Goal: Transaction & Acquisition: Purchase product/service

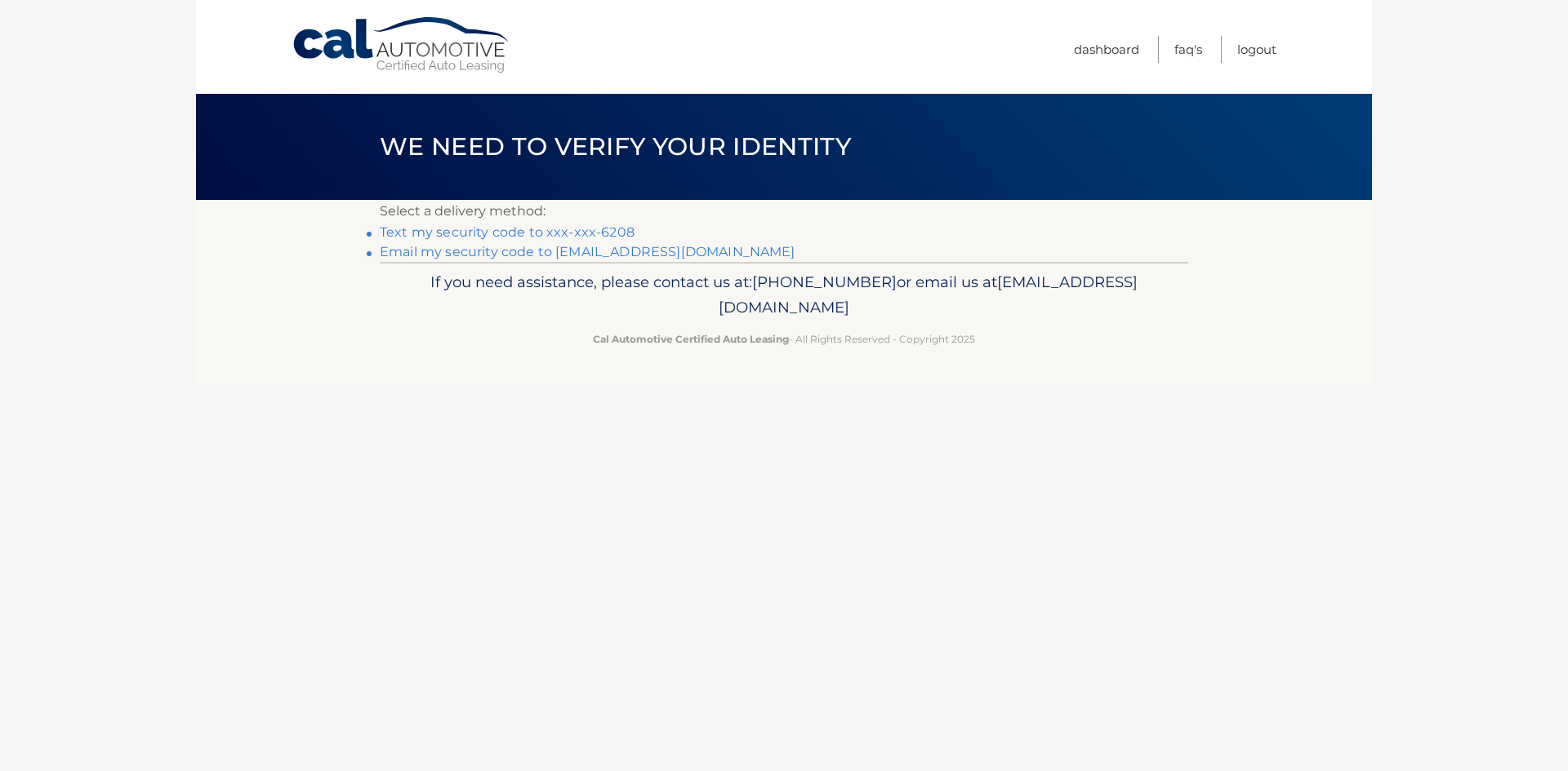
click at [587, 229] on link "Text my security code to xxx-xxx-6208" at bounding box center [508, 232] width 255 height 15
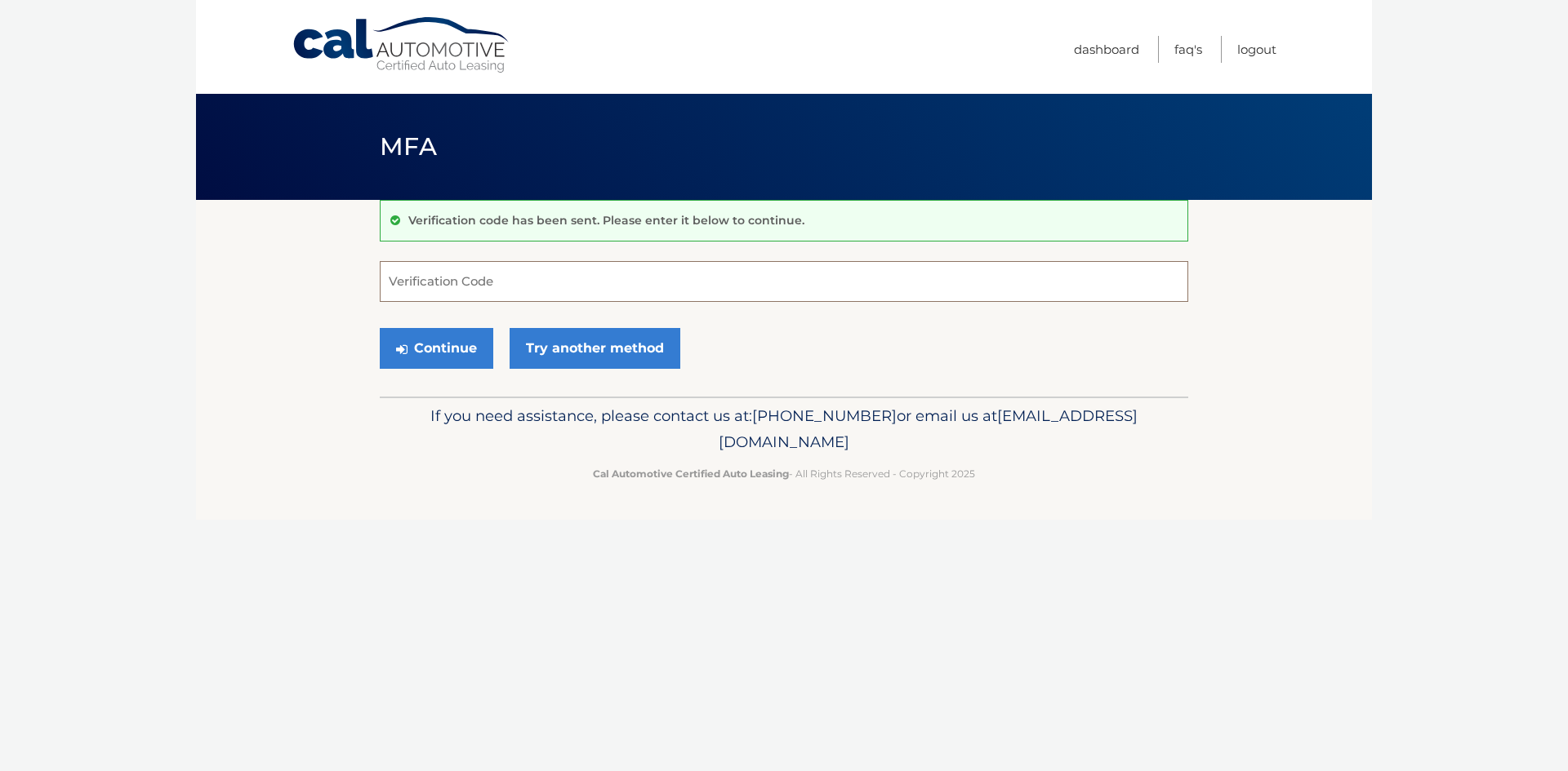
click at [553, 278] on input "Verification Code" at bounding box center [784, 281] width 808 height 41
type input "626098"
click at [433, 345] on button "Continue" at bounding box center [436, 349] width 113 height 41
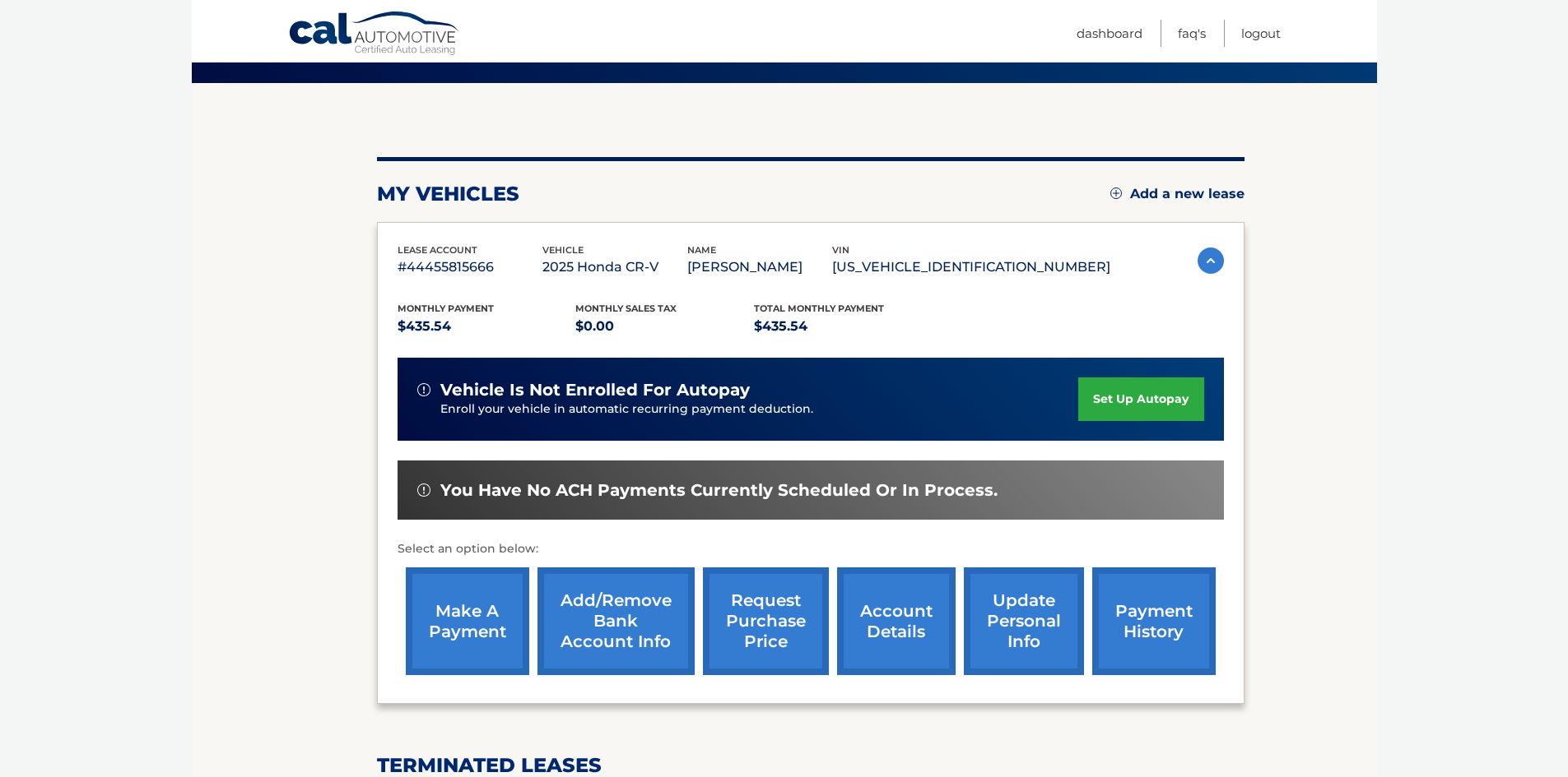
scroll to position [165, 0]
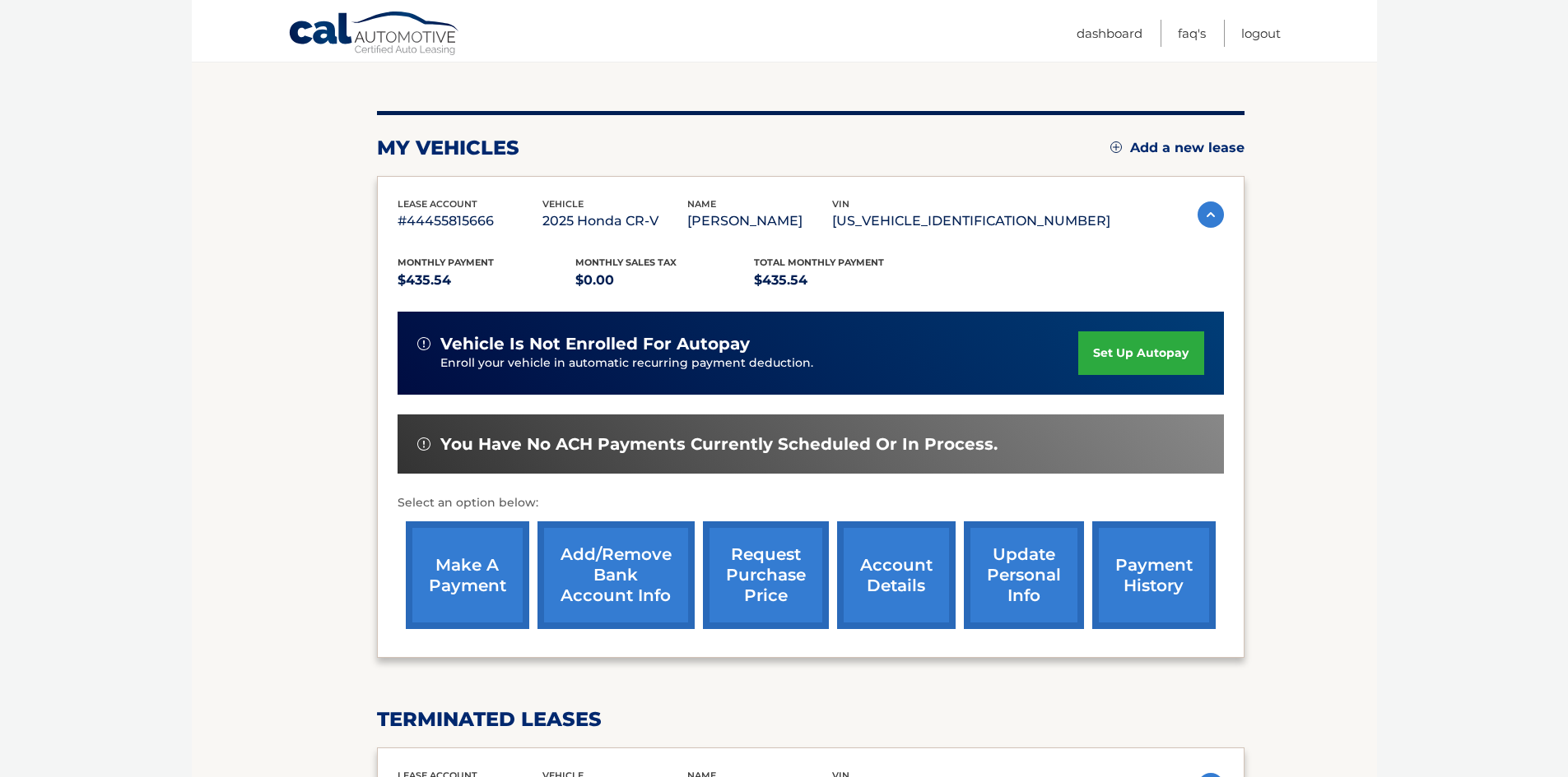
click at [458, 577] on link "make a payment" at bounding box center [467, 575] width 124 height 108
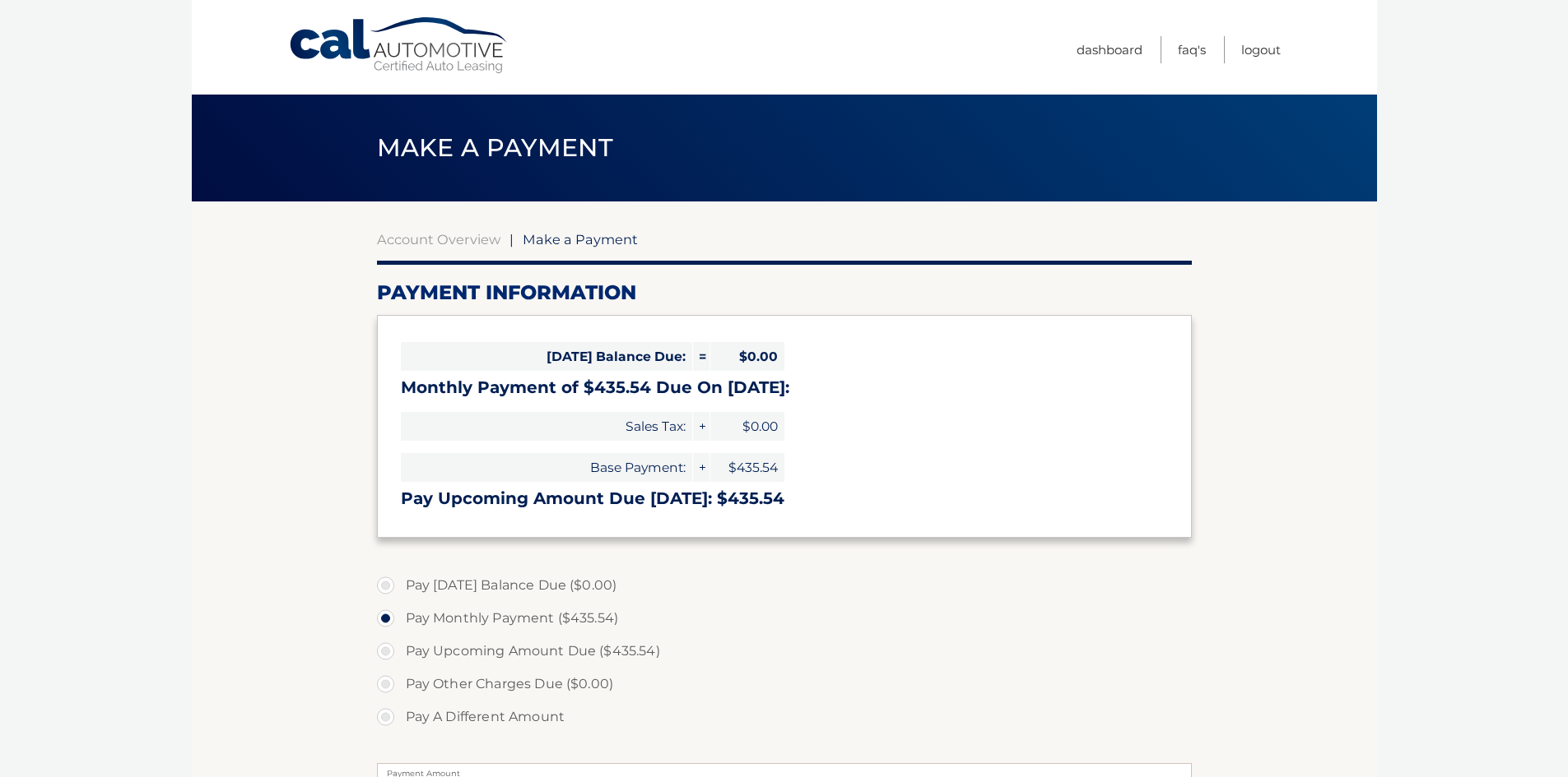
select select "ODQ0NjhhMzktMmJiMy00MDY1LWFjNjctYmRlOWY5NjMzYjhh"
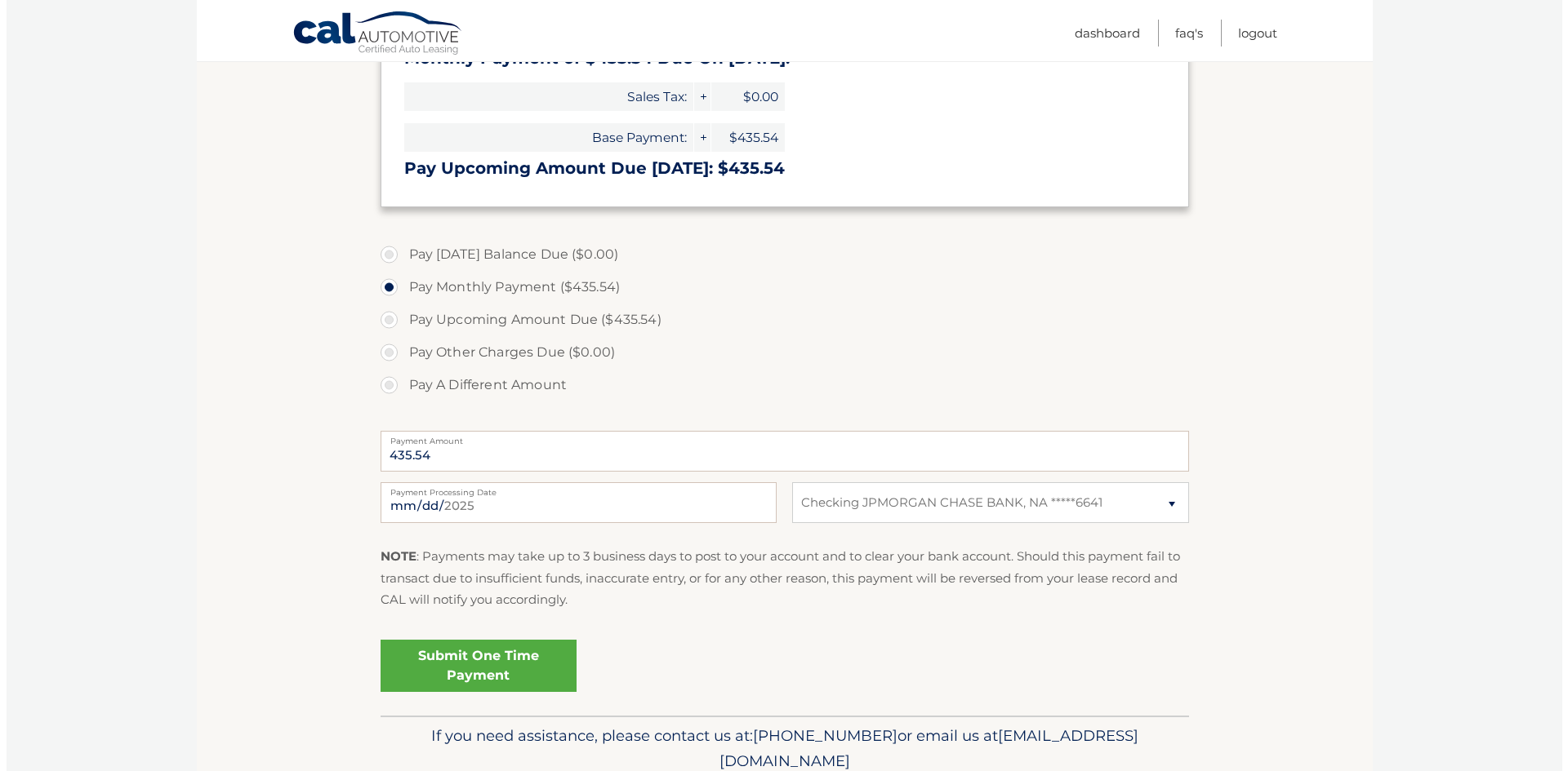
scroll to position [395, 0]
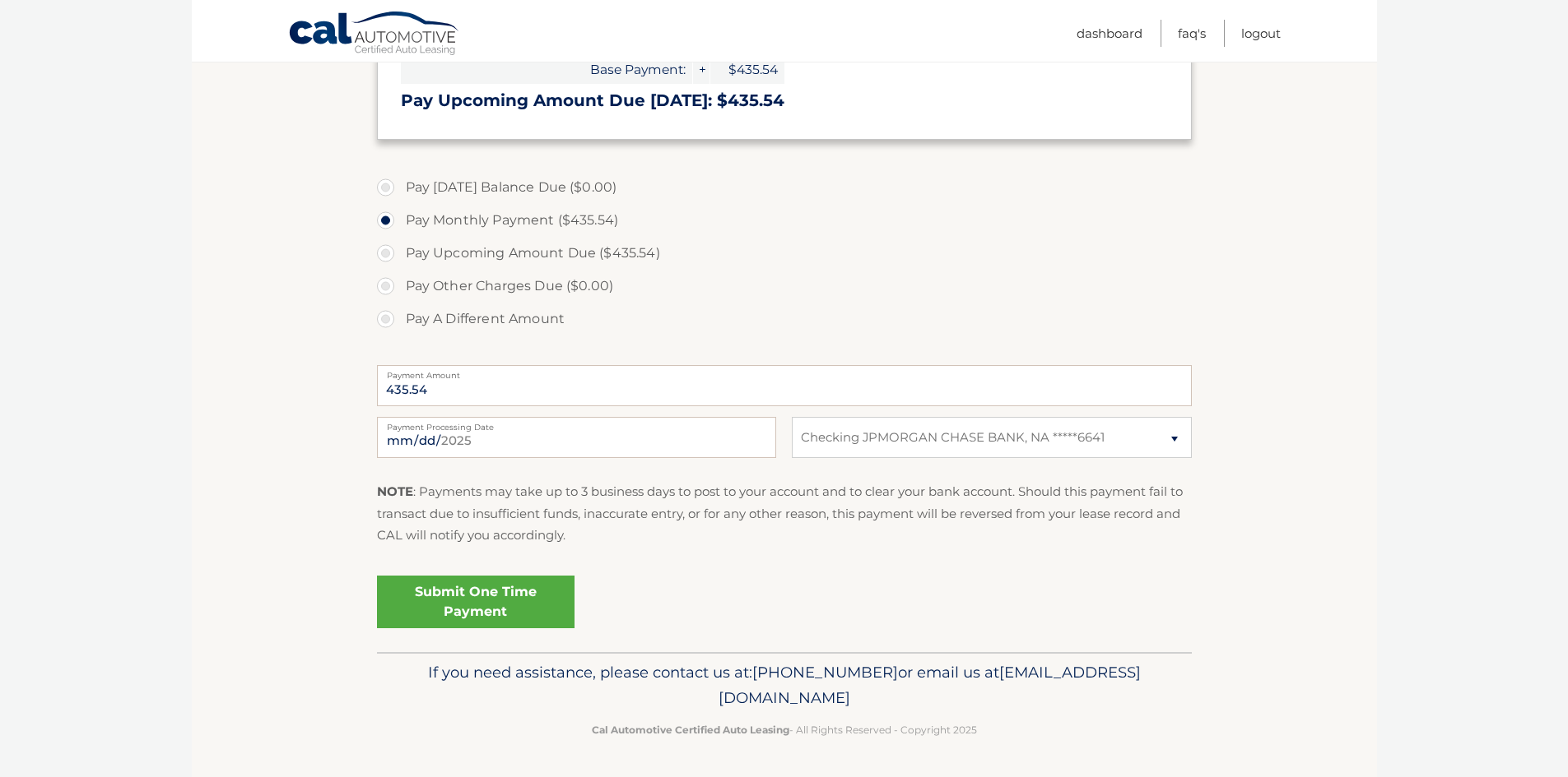
click at [496, 599] on link "Submit One Time Payment" at bounding box center [475, 602] width 198 height 53
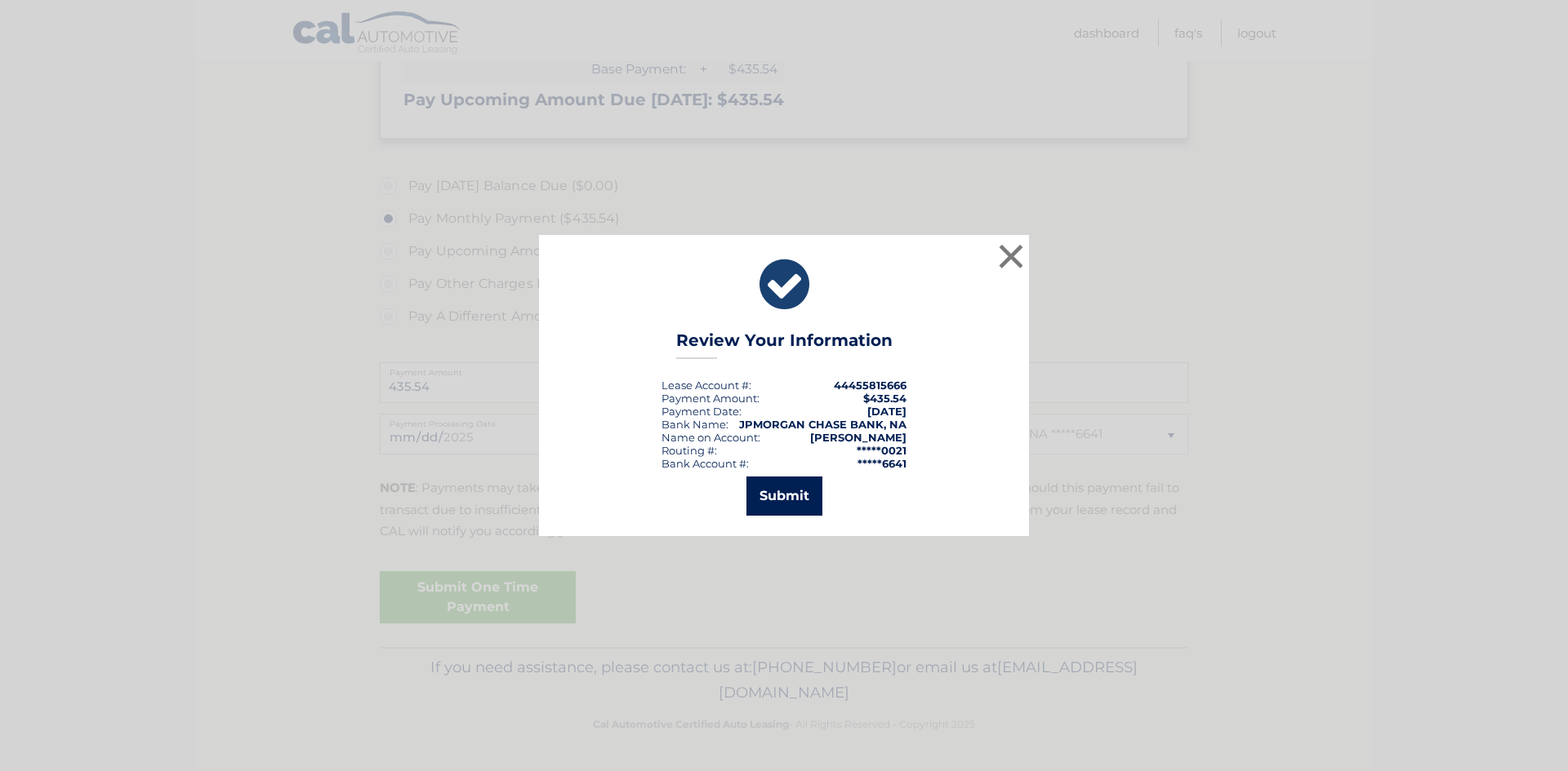
click at [788, 488] on button "Submit" at bounding box center [784, 496] width 76 height 40
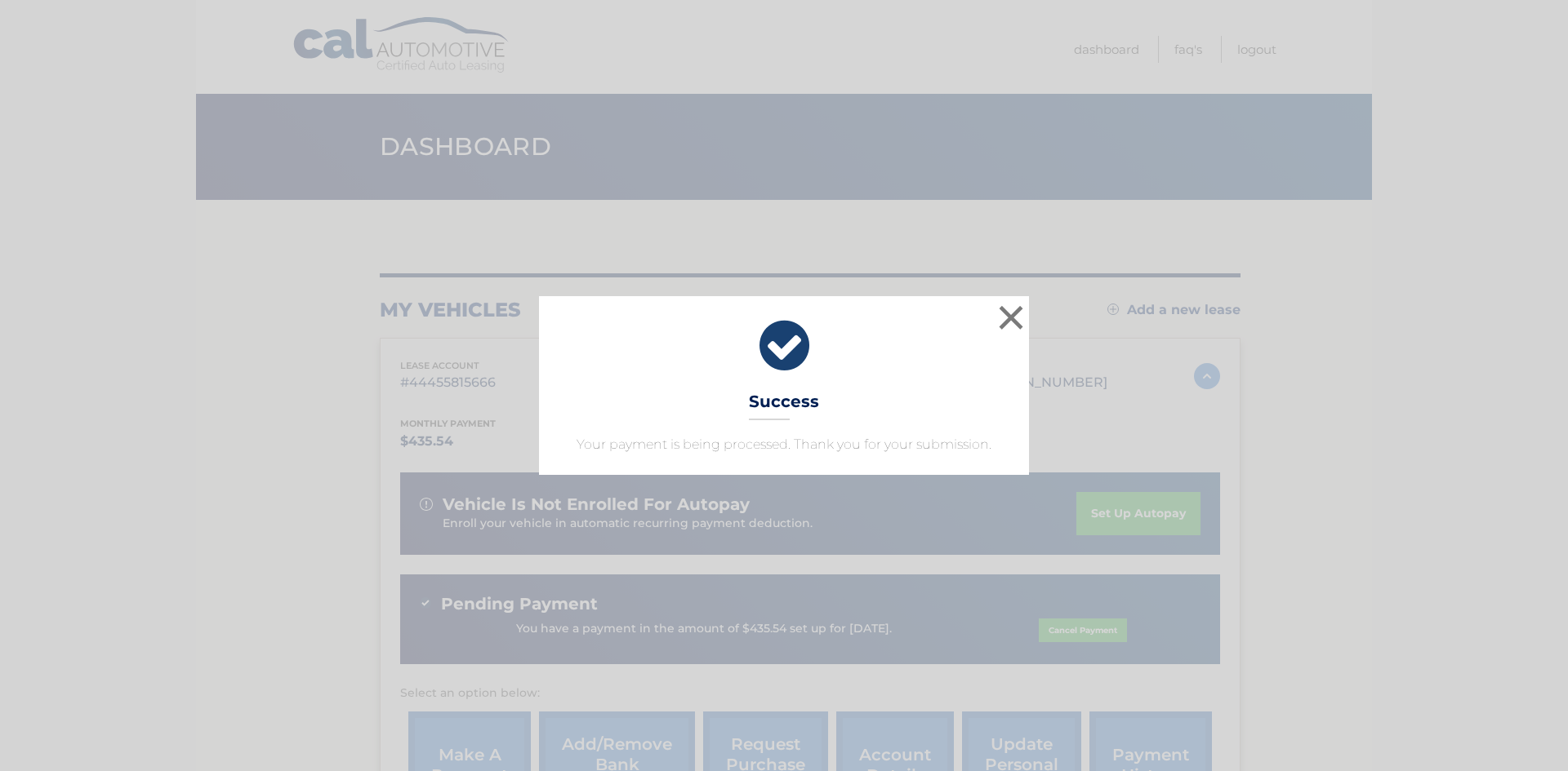
click at [1567, 623] on div "× Success Your payment is being processed. Thank you for your submission. Loadi…" at bounding box center [784, 386] width 1568 height 771
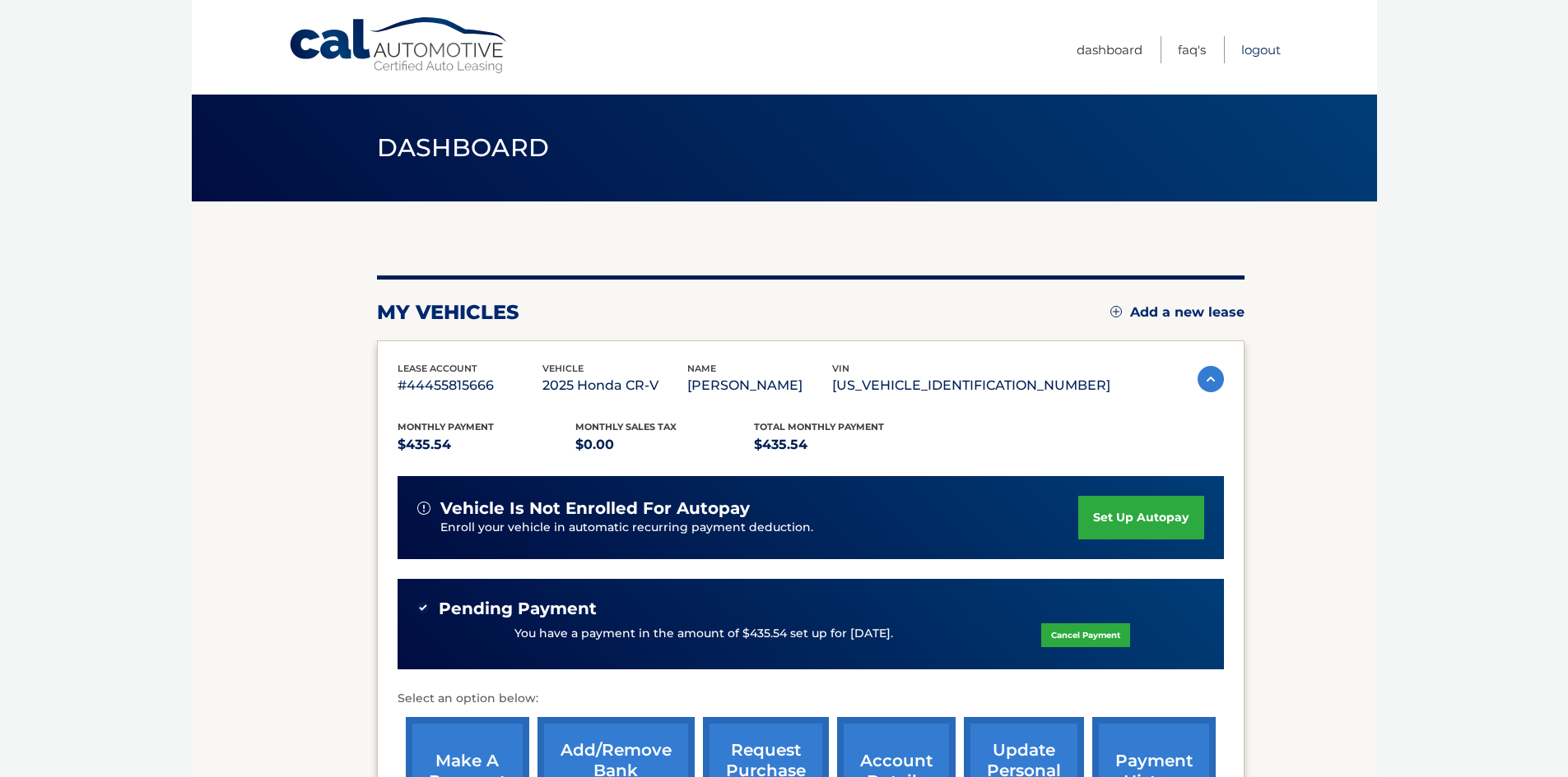
click at [1255, 50] on link "Logout" at bounding box center [1260, 50] width 40 height 27
